Goal: Find specific page/section: Find specific page/section

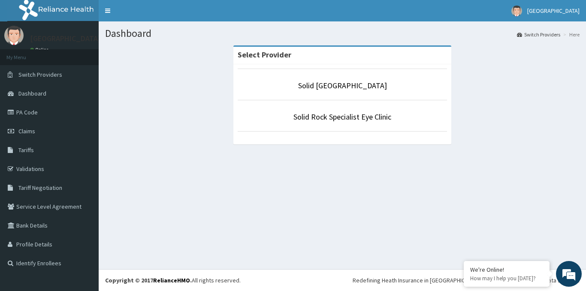
click at [349, 79] on li "Solid [GEOGRAPHIC_DATA]" at bounding box center [342, 85] width 209 height 32
click at [348, 85] on link "Solid [GEOGRAPHIC_DATA]" at bounding box center [342, 86] width 89 height 10
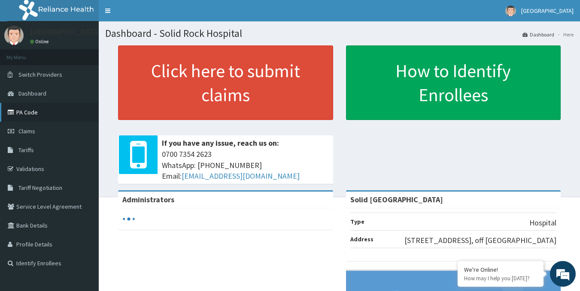
click at [73, 112] on link "PA Code" at bounding box center [49, 112] width 99 height 19
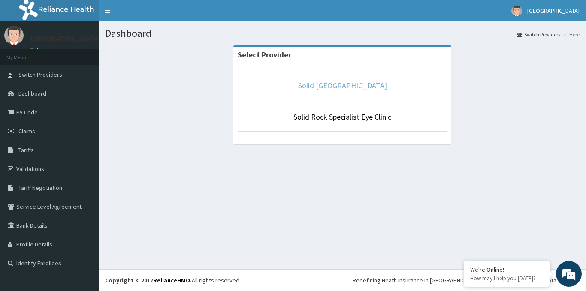
click at [353, 83] on link "Solid [GEOGRAPHIC_DATA]" at bounding box center [342, 86] width 89 height 10
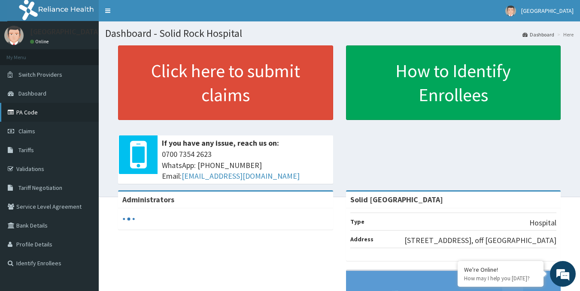
click at [40, 113] on link "PA Code" at bounding box center [49, 112] width 99 height 19
